Goal: Task Accomplishment & Management: Use online tool/utility

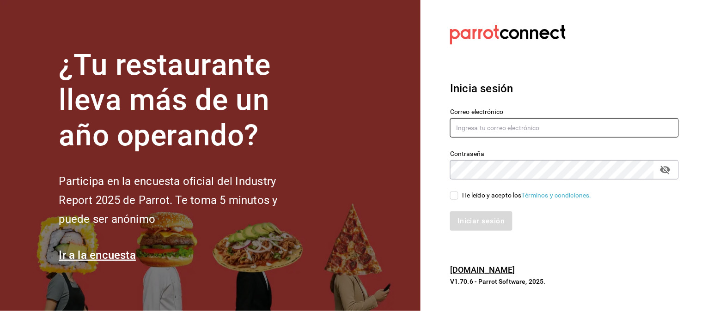
type input "elymarce05@gmail.com"
click at [456, 192] on input "He leído y acepto los Términos y condiciones." at bounding box center [454, 196] width 8 height 8
checkbox input "true"
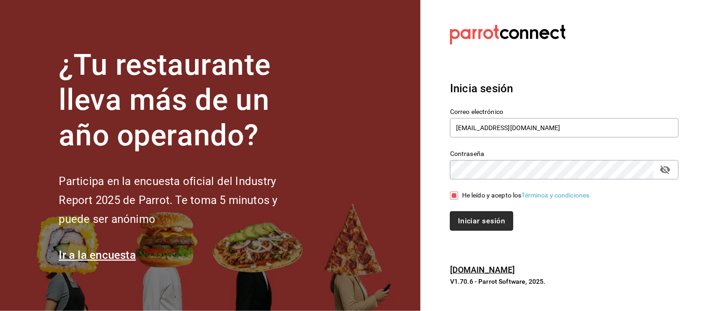
click at [478, 219] on button "Iniciar sesión" at bounding box center [481, 221] width 63 height 19
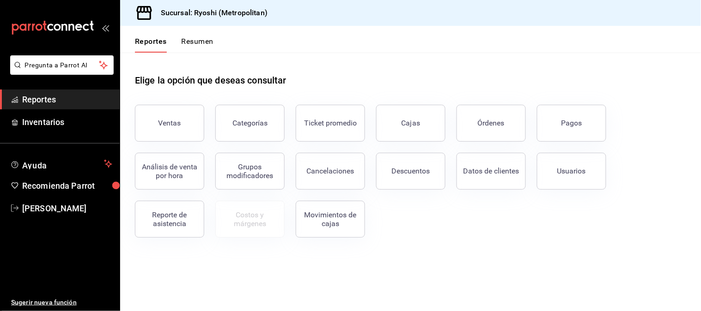
click at [93, 99] on span "Reportes" at bounding box center [67, 99] width 90 height 12
click at [576, 130] on button "Pagos" at bounding box center [571, 123] width 69 height 37
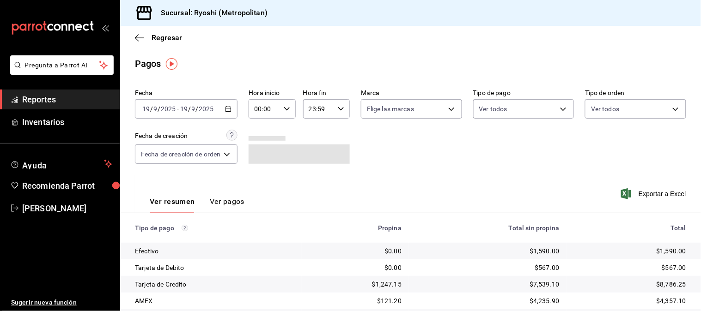
click at [229, 112] on icon "button" at bounding box center [228, 109] width 6 height 6
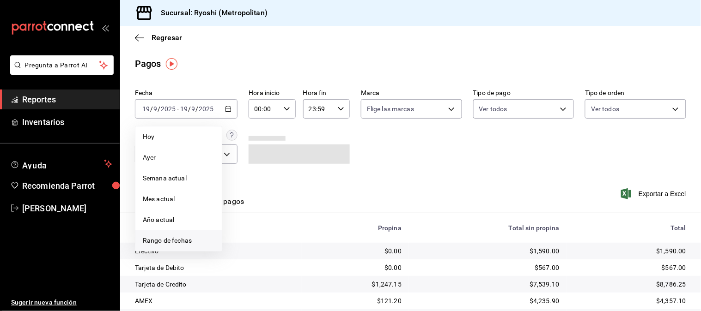
click at [158, 243] on span "Rango de fechas" at bounding box center [179, 241] width 72 height 10
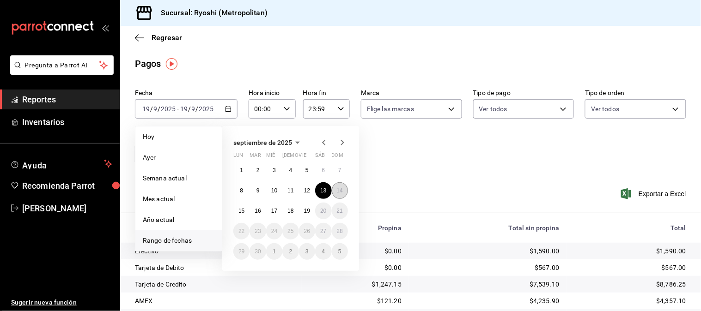
click at [335, 190] on button "14" at bounding box center [340, 190] width 16 height 17
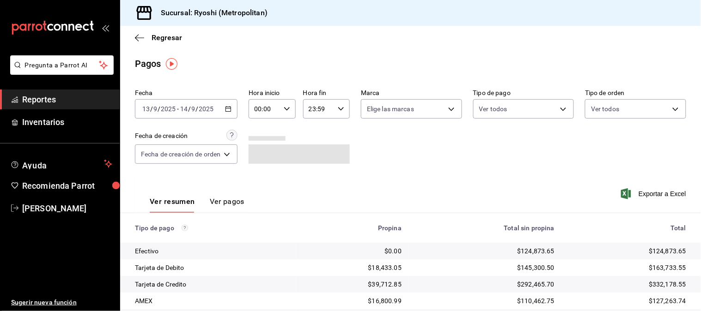
click at [285, 111] on icon "button" at bounding box center [287, 109] width 6 height 6
click at [254, 138] on button "05" at bounding box center [261, 141] width 19 height 18
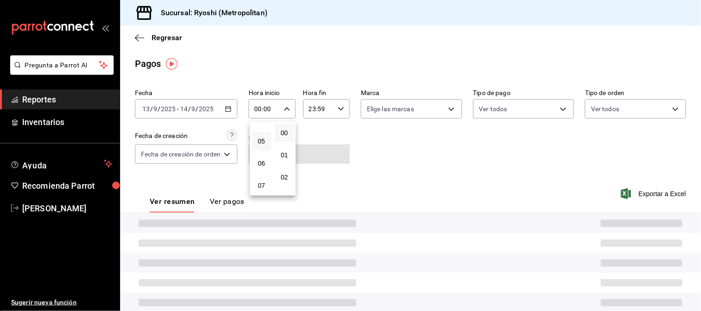
type input "05:00"
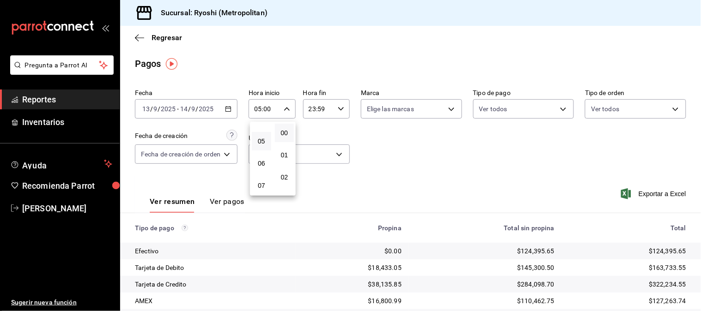
click at [343, 108] on div at bounding box center [350, 155] width 701 height 311
click at [336, 114] on div "23:59 Hora fin" at bounding box center [326, 108] width 47 height 19
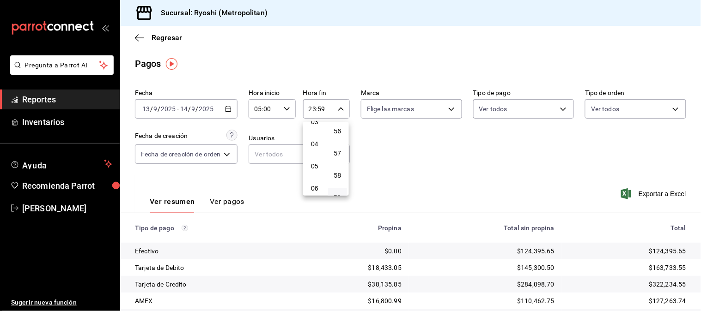
scroll to position [94, 0]
click at [312, 151] on span "05" at bounding box center [314, 149] width 8 height 7
type input "05:59"
click at [524, 164] on div at bounding box center [350, 155] width 701 height 311
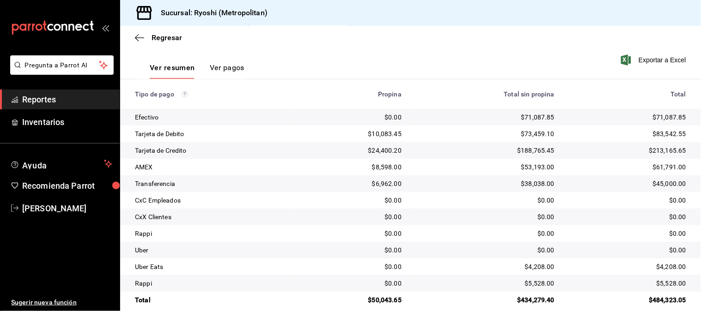
scroll to position [146, 0]
